Goal: Task Accomplishment & Management: Manage account settings

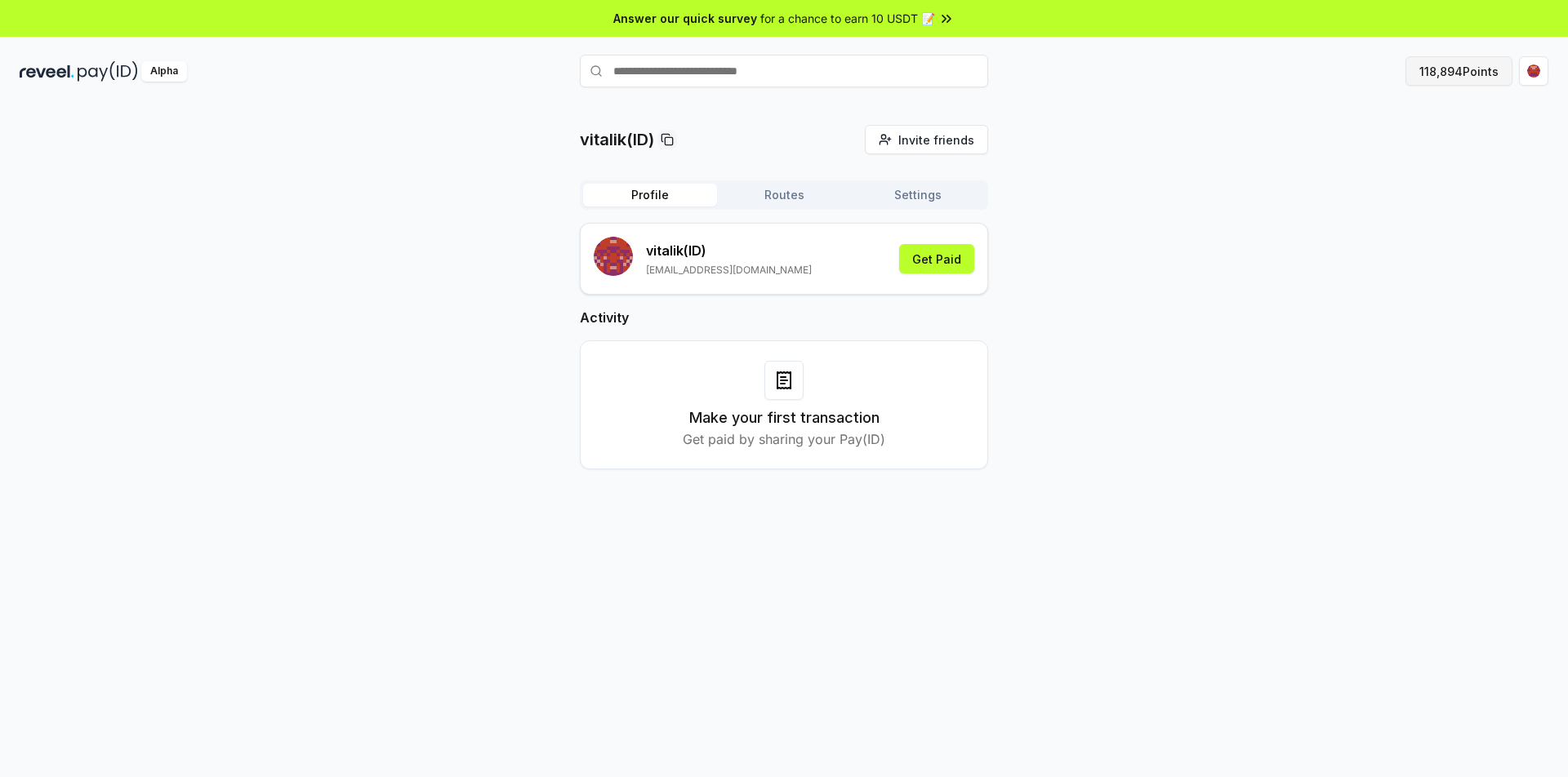
click at [1445, 77] on button "118,894 Points" at bounding box center [1458, 71] width 107 height 29
